Goal: Transaction & Acquisition: Book appointment/travel/reservation

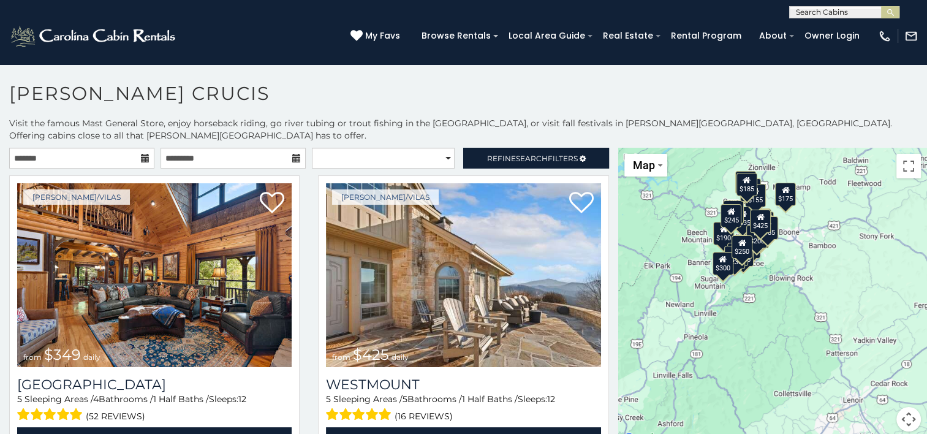
drag, startPoint x: 855, startPoint y: 357, endPoint x: 760, endPoint y: 316, distance: 103.7
click at [760, 316] on div "$349 $425 $565 $410 $635 $451 $400 $460 $245 $210 $395 $305 $360 $190 $275 $185…" at bounding box center [772, 297] width 309 height 298
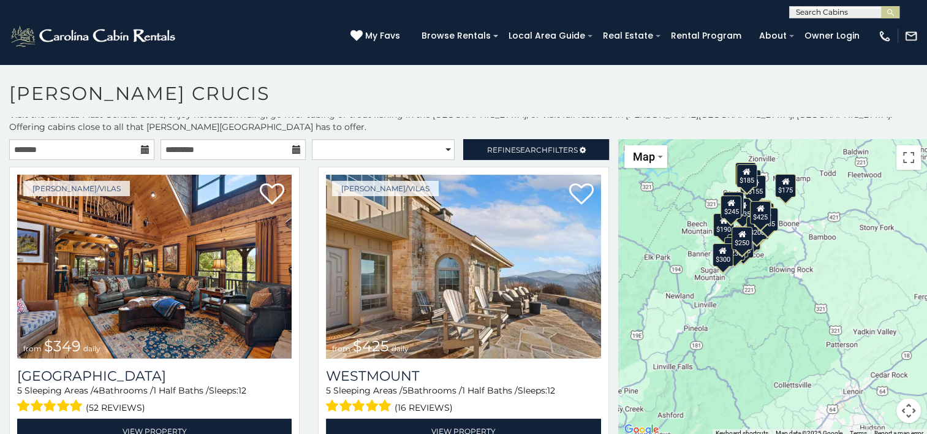
scroll to position [11, 0]
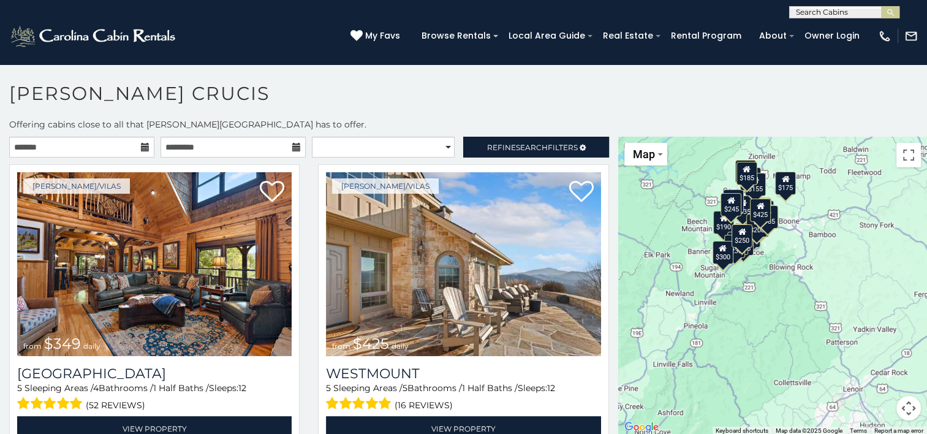
click at [784, 176] on div "$175" at bounding box center [785, 182] width 21 height 23
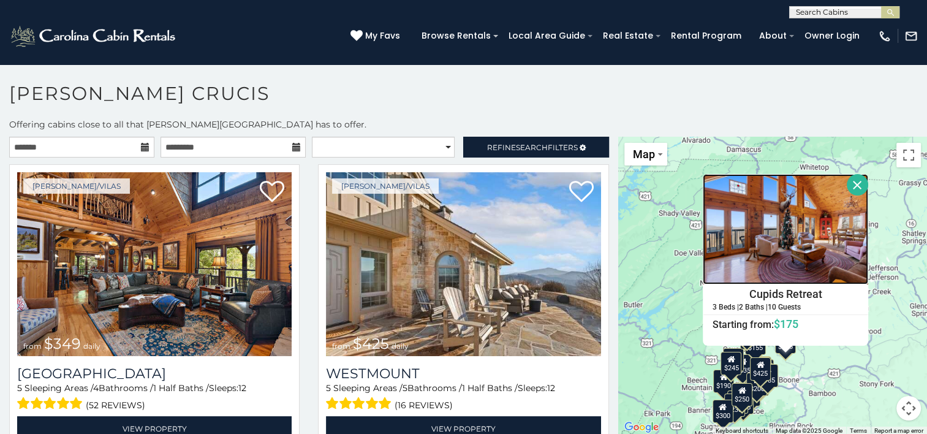
click at [787, 248] on img at bounding box center [785, 229] width 165 height 110
drag, startPoint x: 854, startPoint y: 172, endPoint x: 823, endPoint y: 164, distance: 31.5
click at [854, 174] on button "Close" at bounding box center [857, 184] width 21 height 21
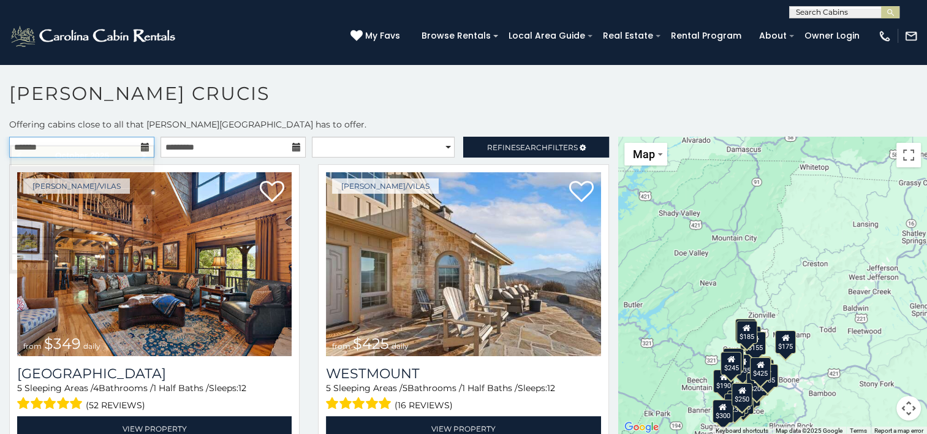
click at [137, 137] on input "text" at bounding box center [81, 147] width 145 height 21
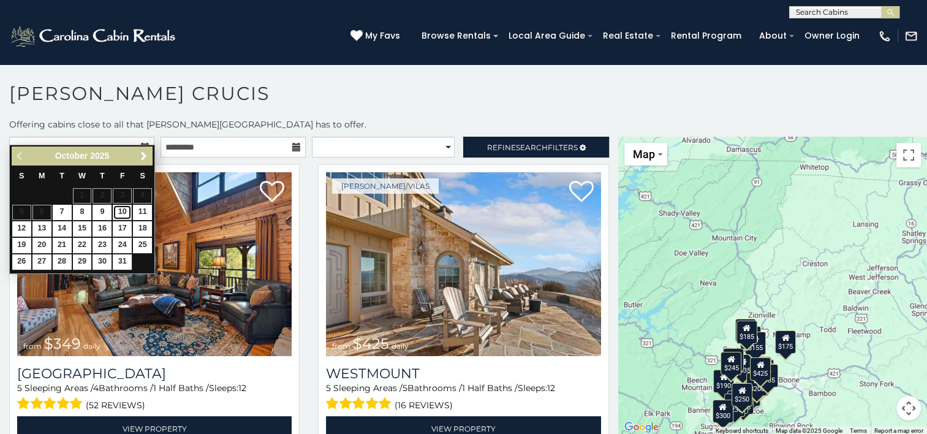
click at [127, 212] on link "10" at bounding box center [122, 212] width 19 height 15
type input "**********"
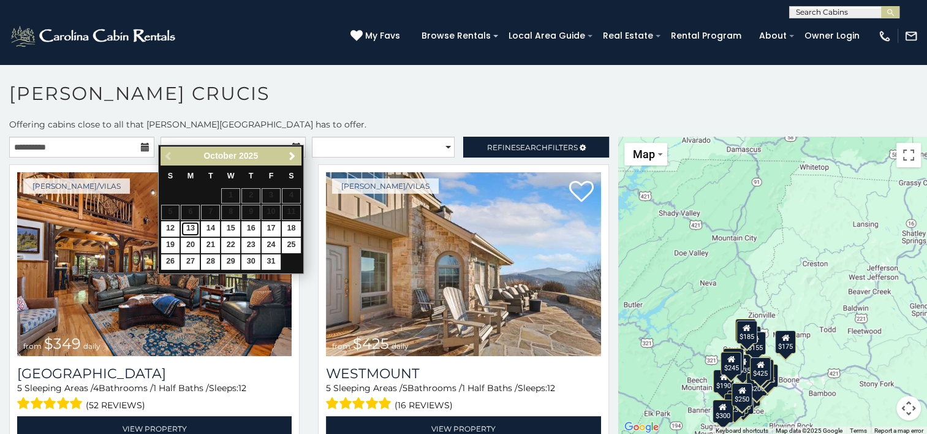
click at [189, 227] on link "13" at bounding box center [190, 228] width 19 height 15
type input "**********"
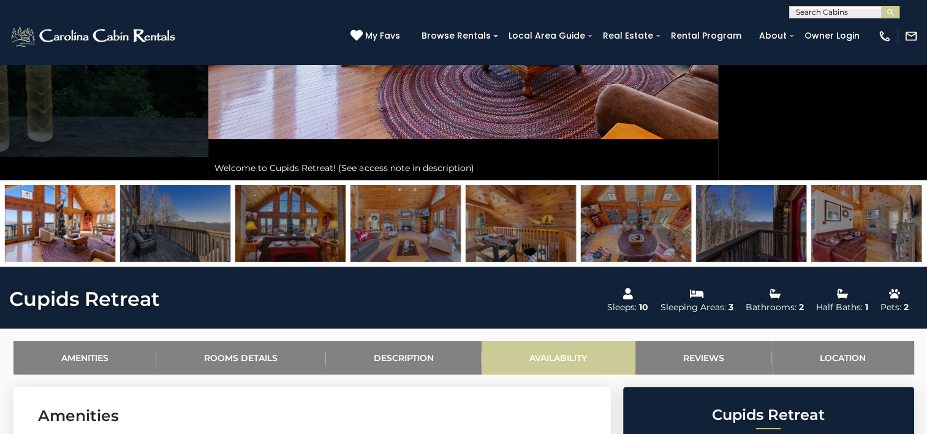
scroll to position [613, 0]
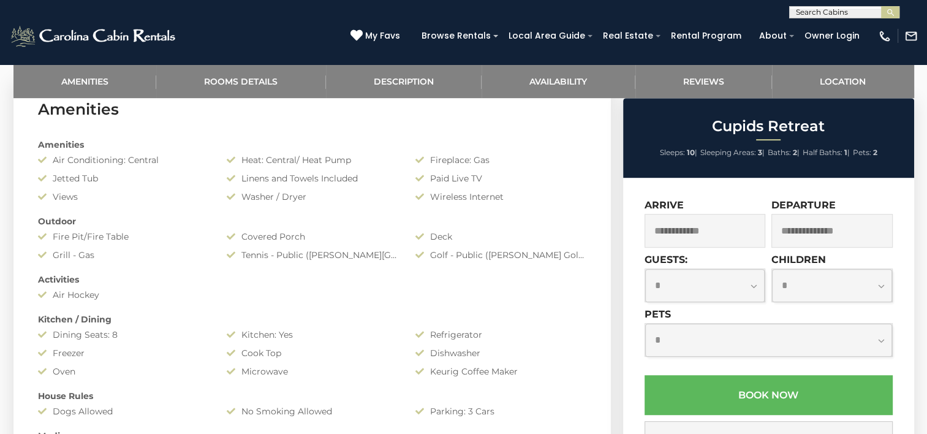
click at [711, 240] on input "text" at bounding box center [705, 231] width 121 height 34
drag, startPoint x: 498, startPoint y: 178, endPoint x: 404, endPoint y: 140, distance: 100.4
click at [498, 177] on div "Paid Live TV" at bounding box center [500, 178] width 189 height 12
